Goal: Task Accomplishment & Management: Use online tool/utility

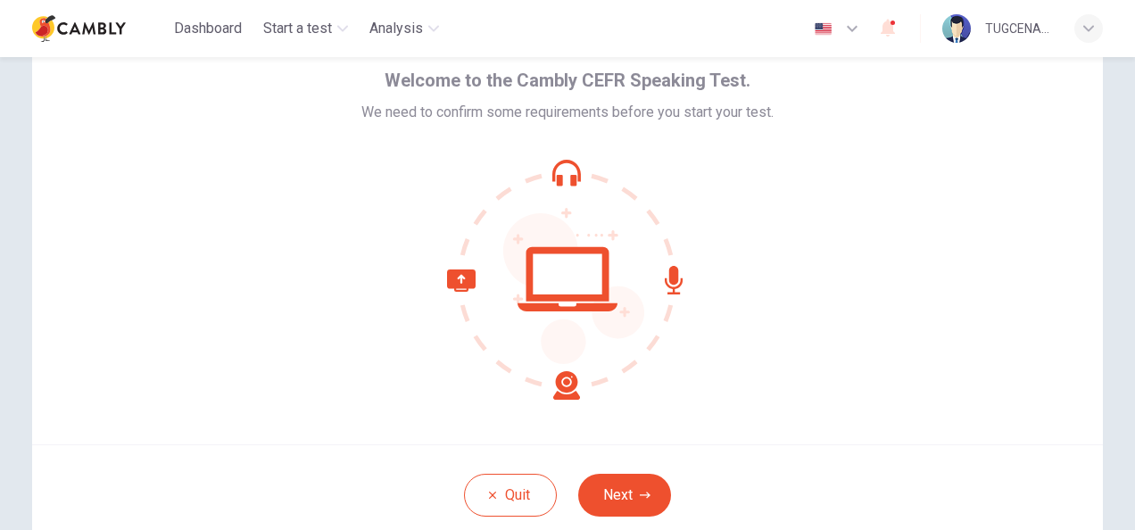
scroll to position [178, 0]
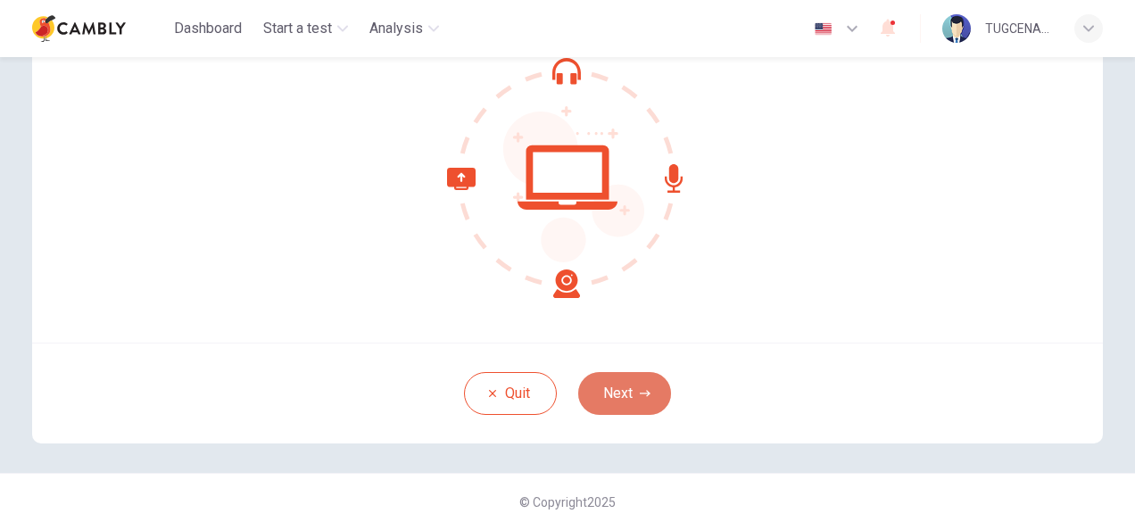
click at [621, 389] on button "Next" at bounding box center [624, 393] width 93 height 43
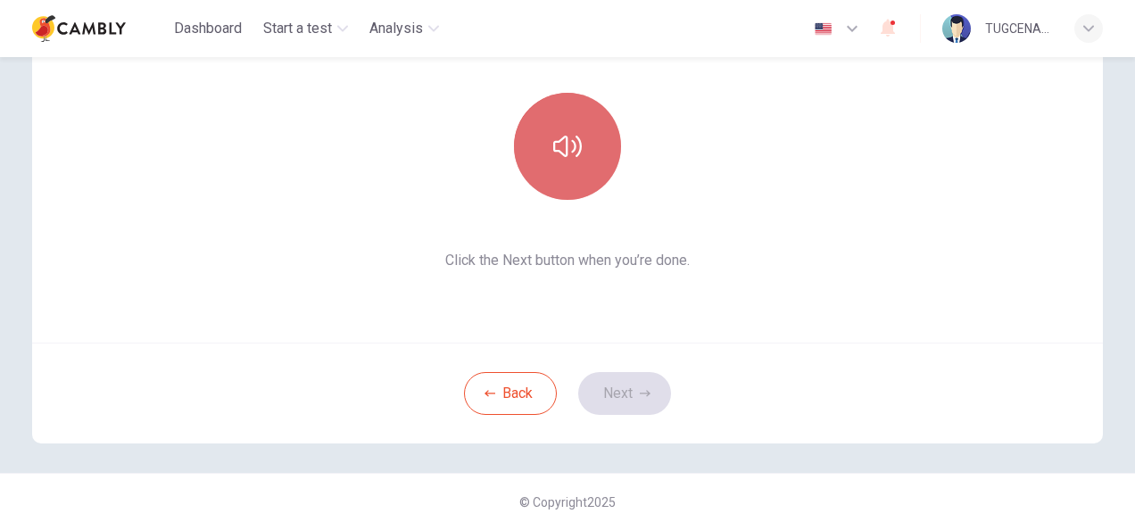
click at [576, 175] on button "button" at bounding box center [567, 146] width 107 height 107
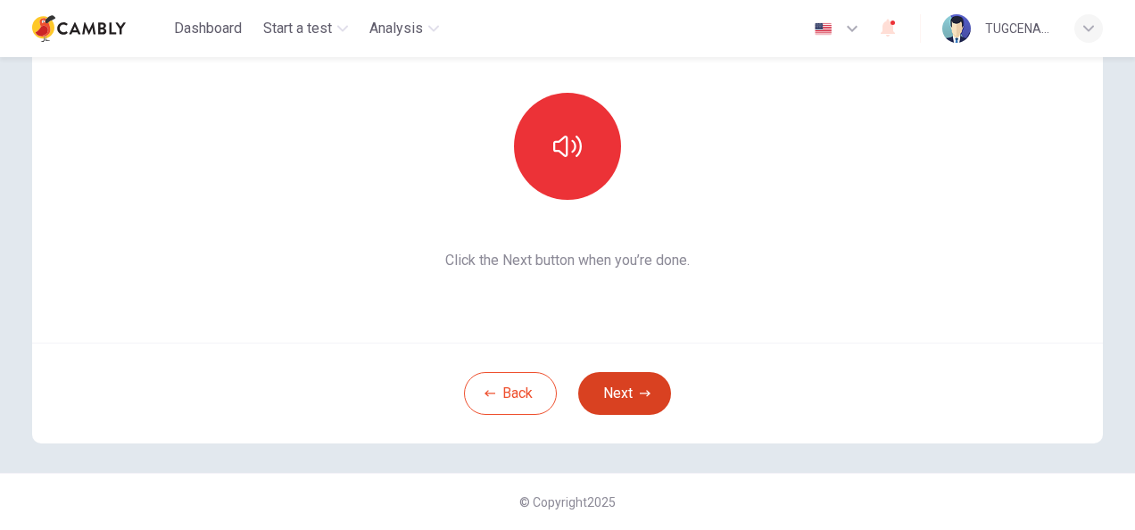
click at [618, 389] on button "Next" at bounding box center [624, 393] width 93 height 43
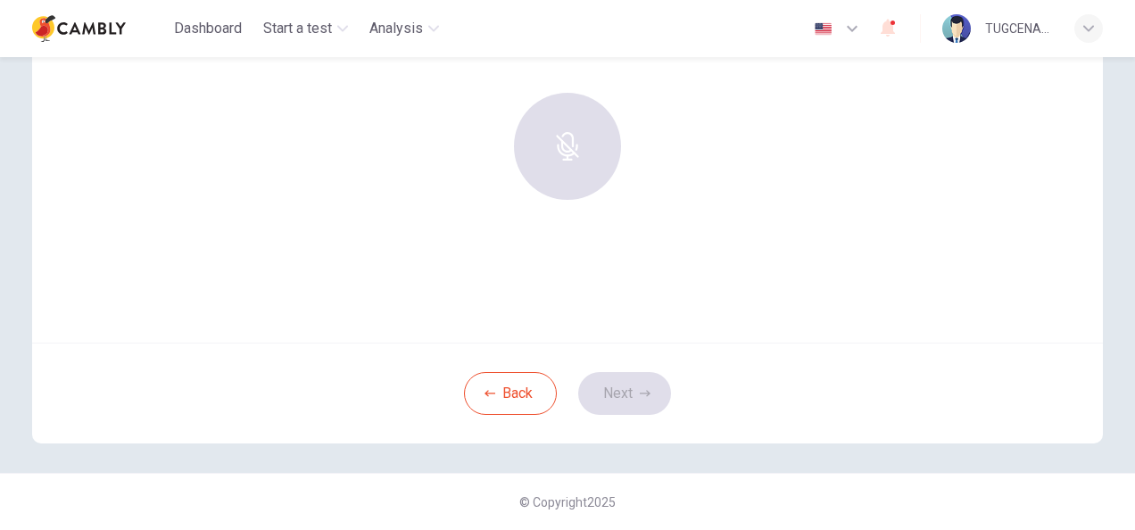
click at [566, 145] on div at bounding box center [567, 146] width 193 height 107
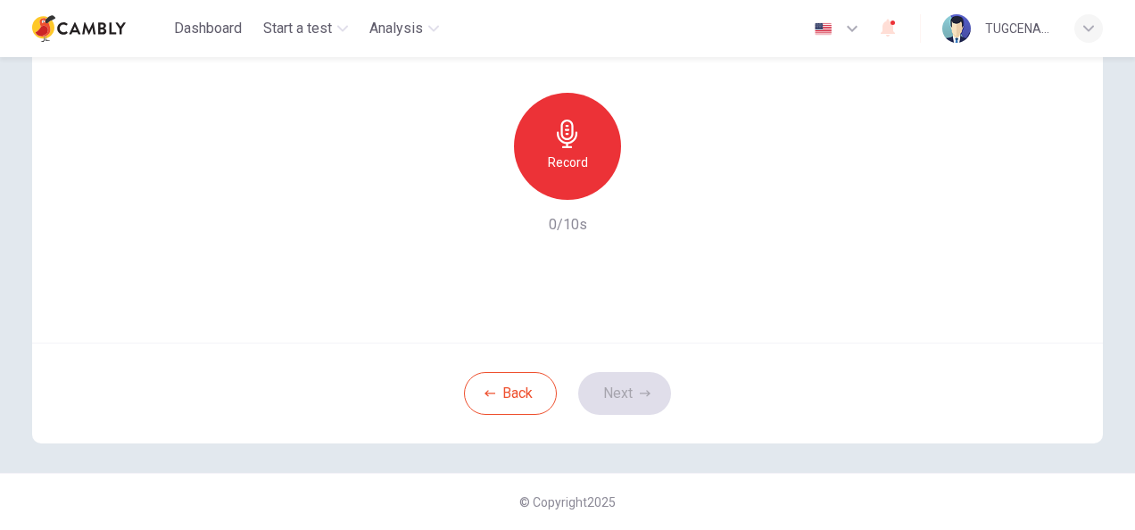
click at [551, 150] on div "Record" at bounding box center [567, 146] width 107 height 107
click at [568, 164] on h6 "Record" at bounding box center [568, 162] width 40 height 21
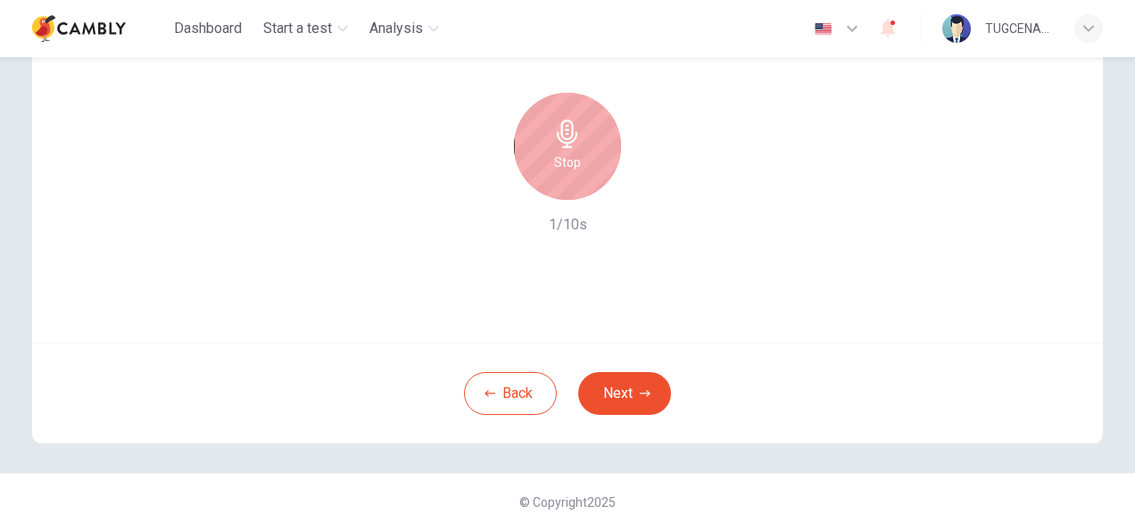
click at [568, 164] on h6 "Stop" at bounding box center [567, 162] width 27 height 21
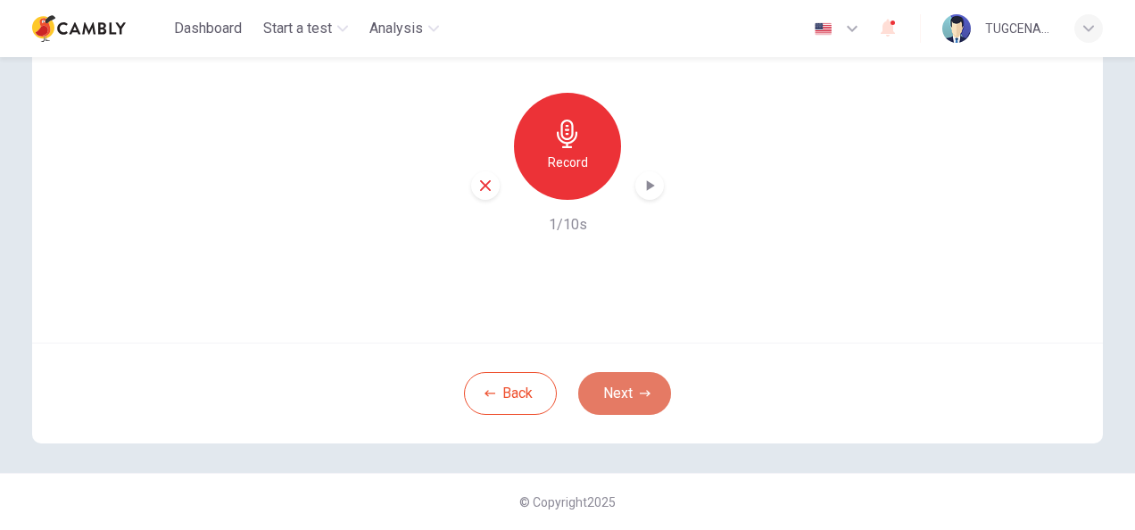
click at [639, 374] on button "Next" at bounding box center [624, 393] width 93 height 43
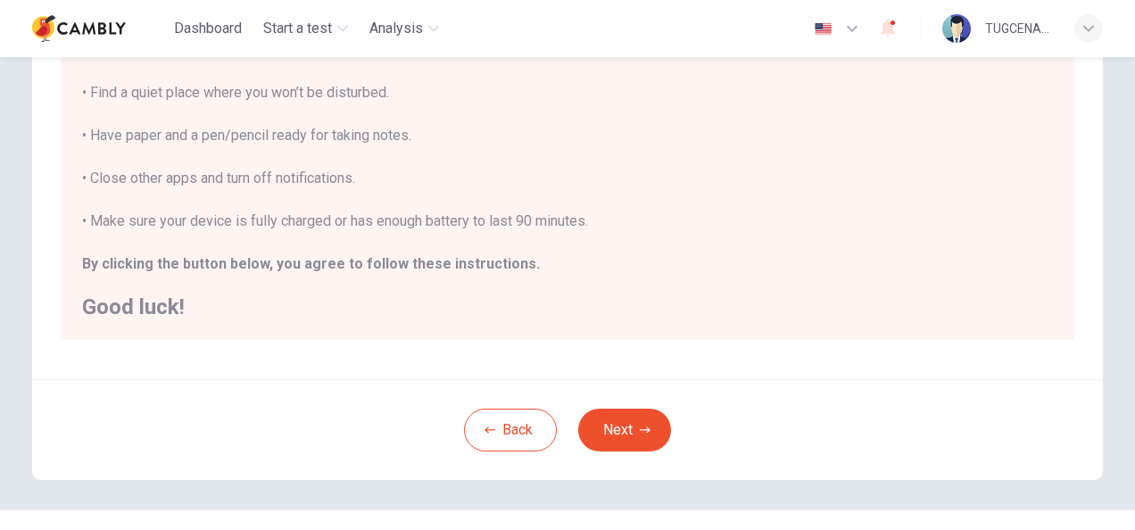
scroll to position [405, 0]
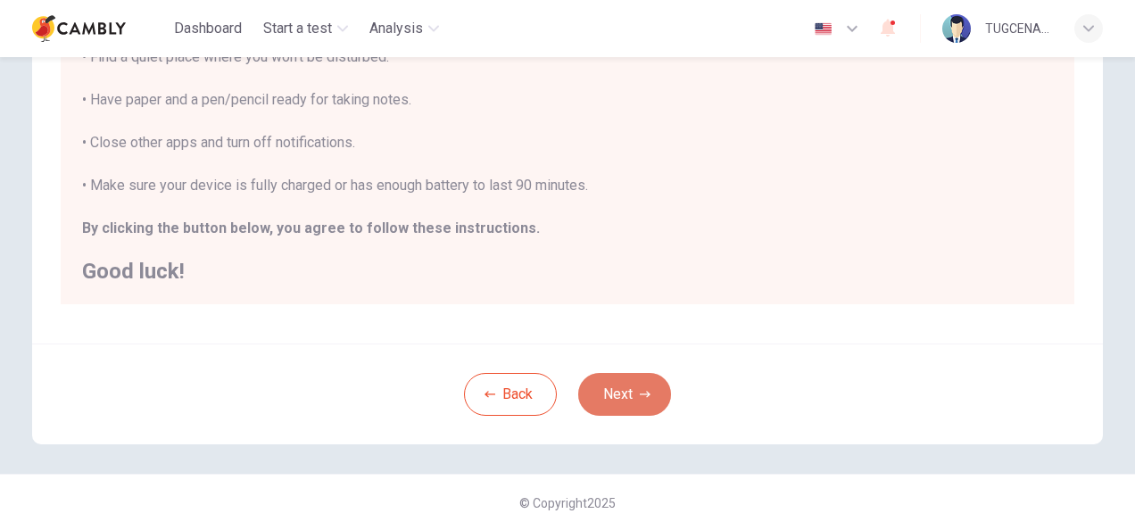
click at [630, 391] on button "Next" at bounding box center [624, 394] width 93 height 43
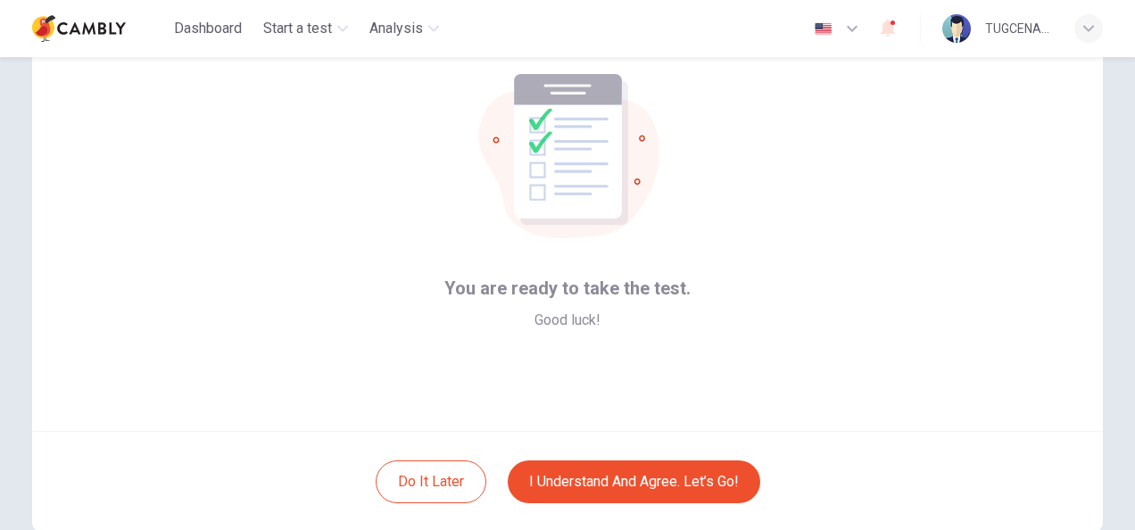
scroll to position [178, 0]
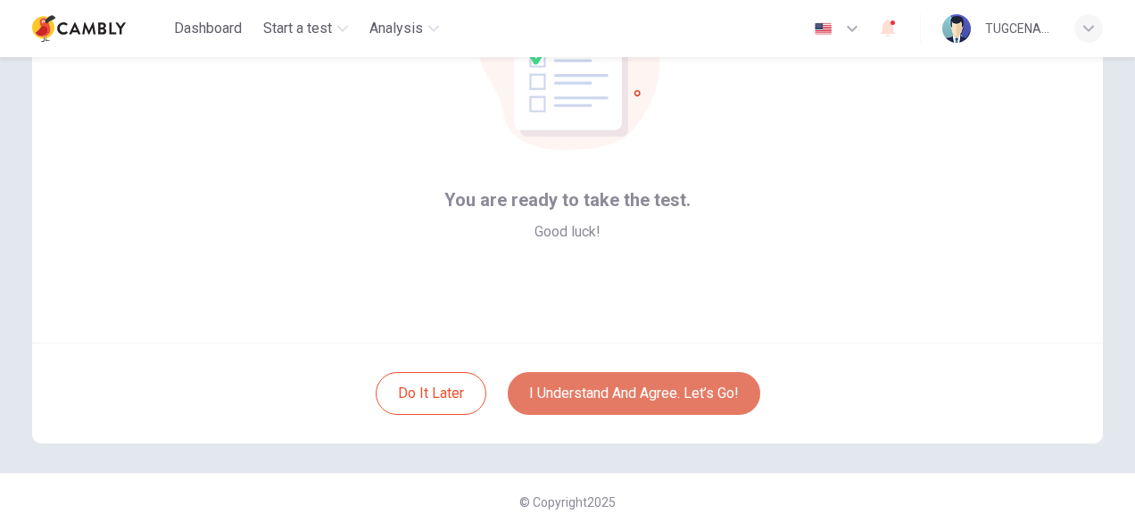
click at [628, 385] on button "I understand and agree. Let’s go!" at bounding box center [634, 393] width 253 height 43
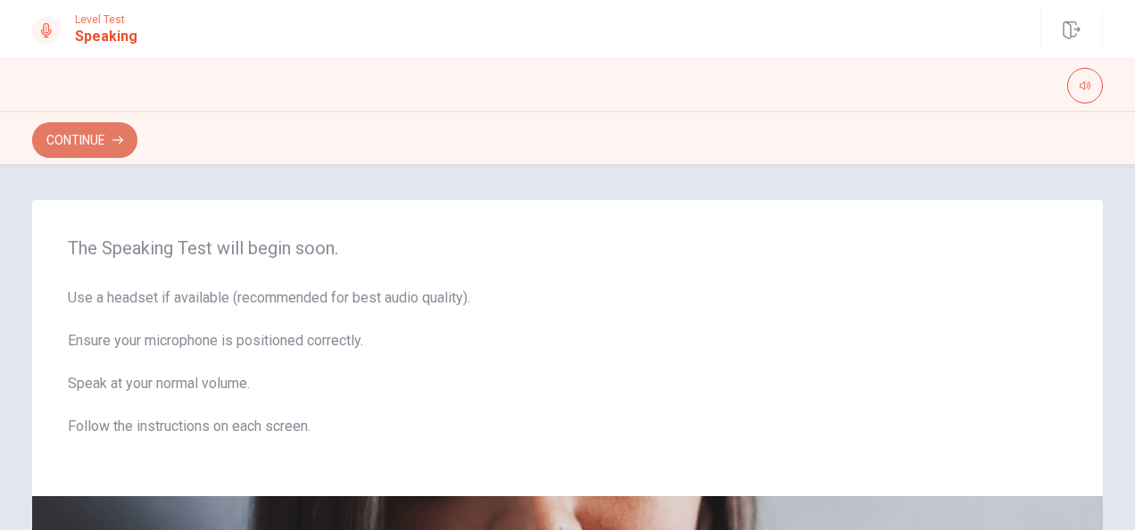
click at [89, 137] on button "Continue" at bounding box center [84, 140] width 105 height 36
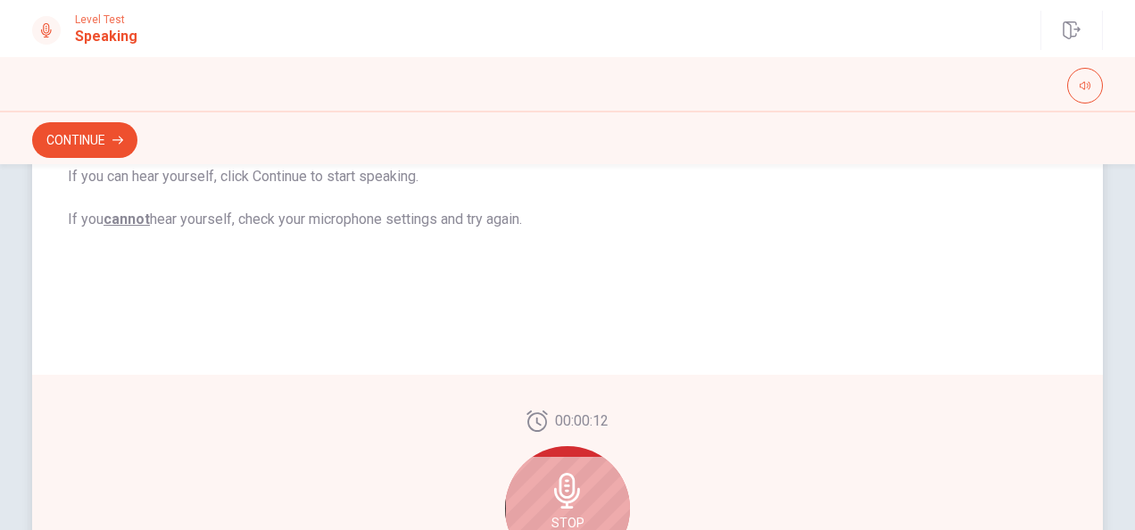
scroll to position [535, 0]
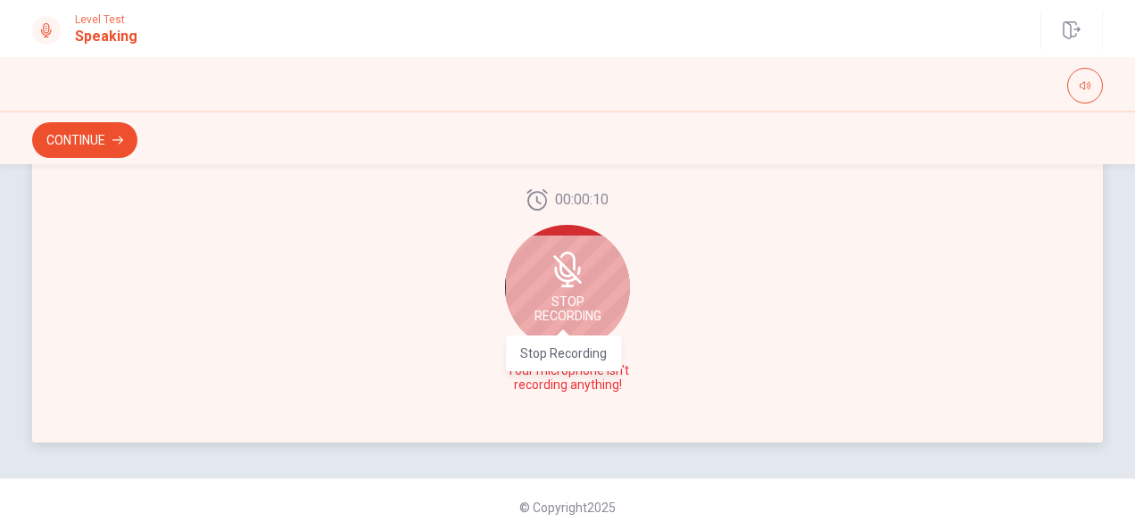
click at [569, 349] on body "This site uses cookies, as explained in our Privacy Policy . If you agree to th…" at bounding box center [567, 265] width 1135 height 530
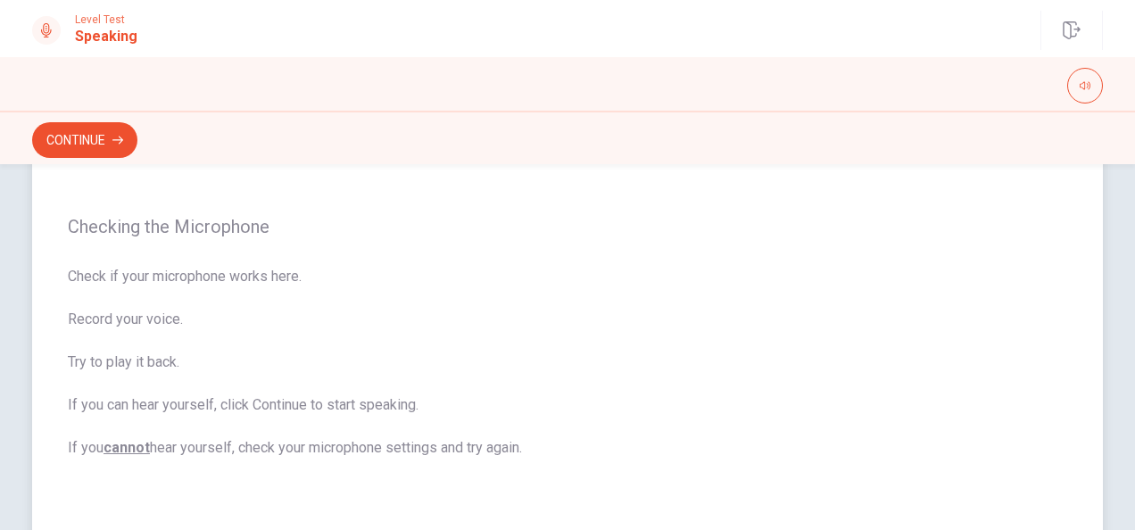
scroll to position [89, 0]
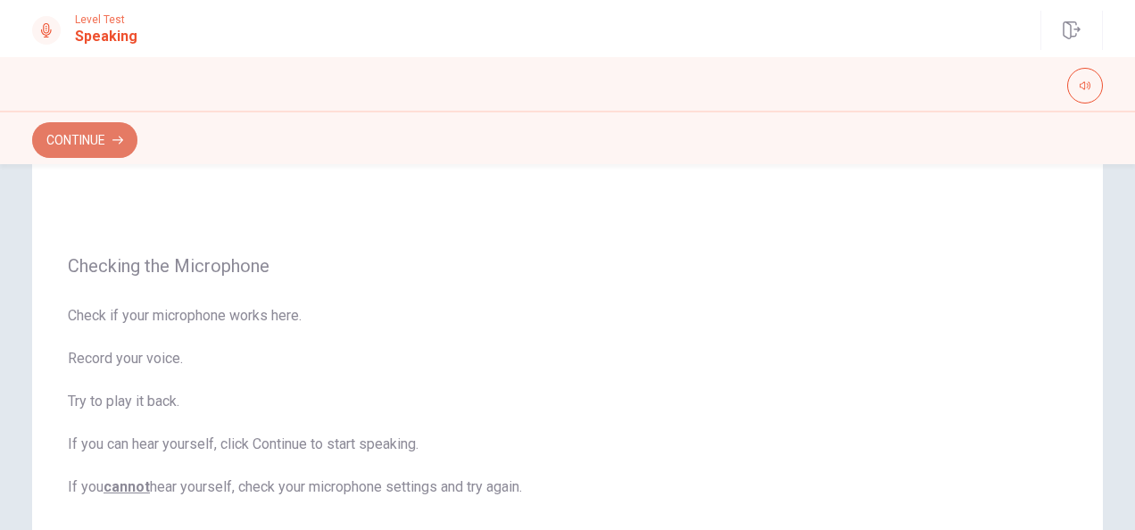
click at [93, 140] on button "Continue" at bounding box center [84, 140] width 105 height 36
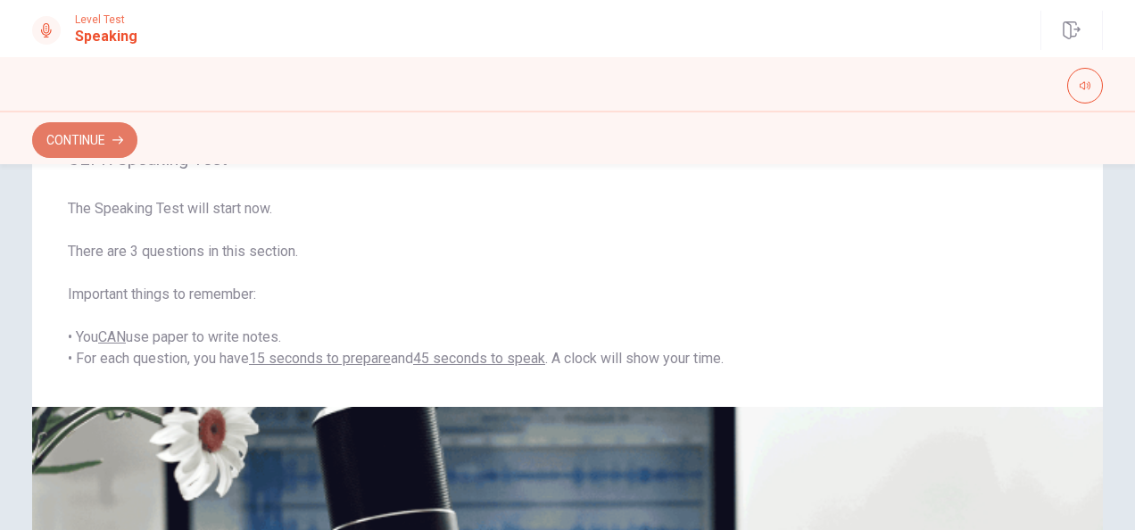
click at [80, 141] on button "Continue" at bounding box center [84, 140] width 105 height 36
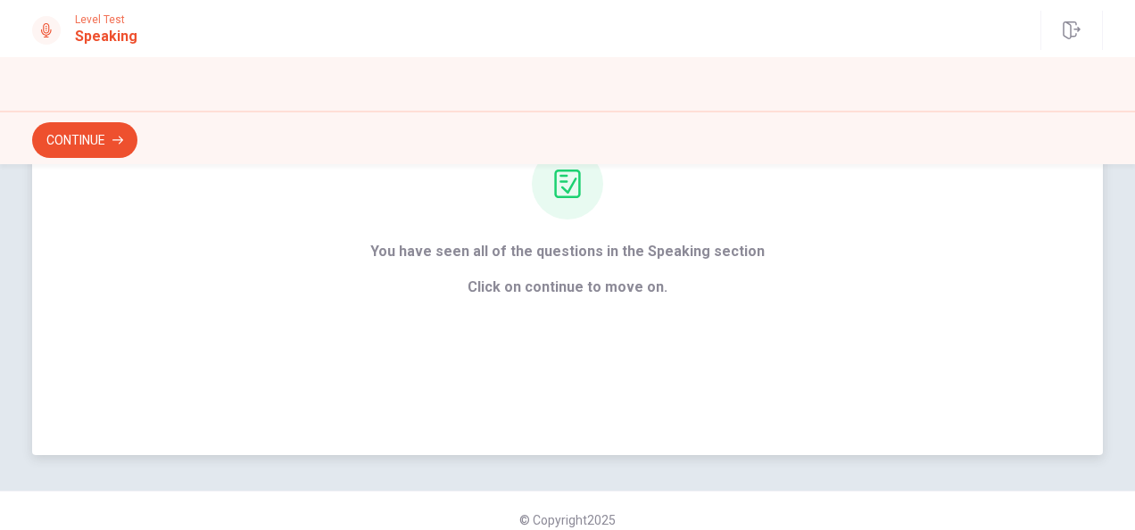
scroll to position [227, 0]
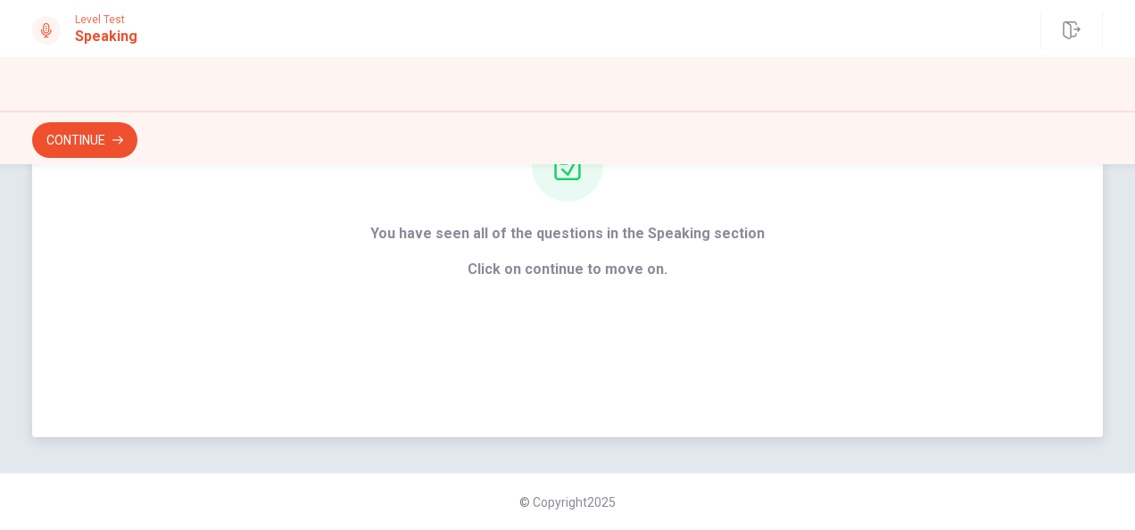
click at [585, 336] on div "You have seen all of the questions in the Speaking section Click on continue to…" at bounding box center [567, 205] width 1071 height 464
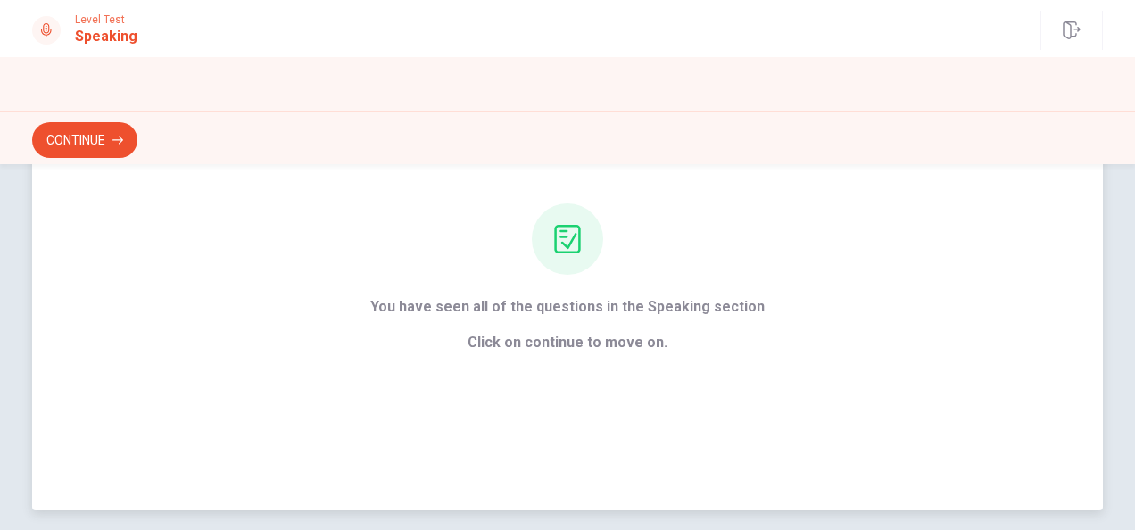
scroll to position [48, 0]
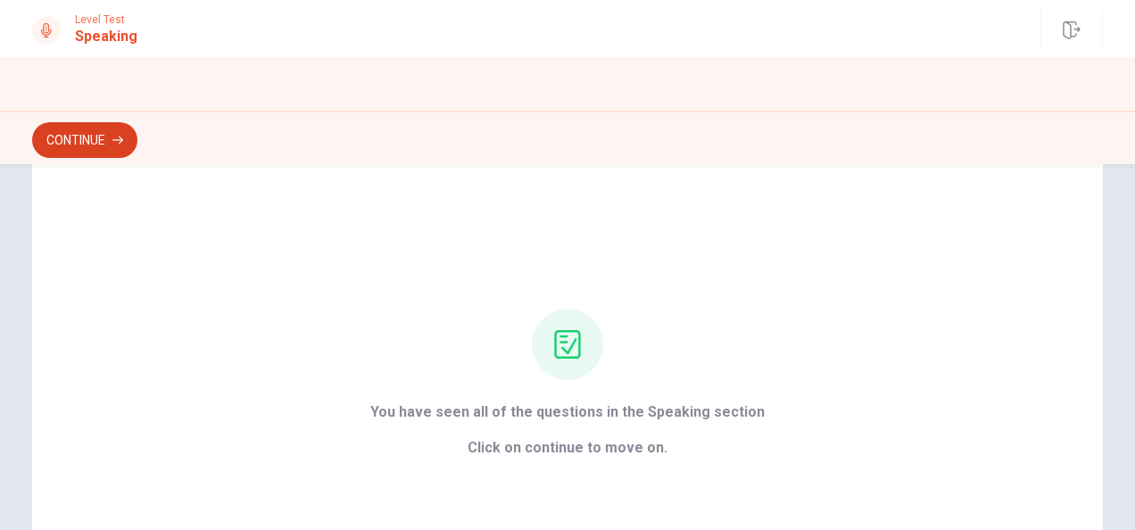
click at [89, 137] on button "Continue" at bounding box center [84, 140] width 105 height 36
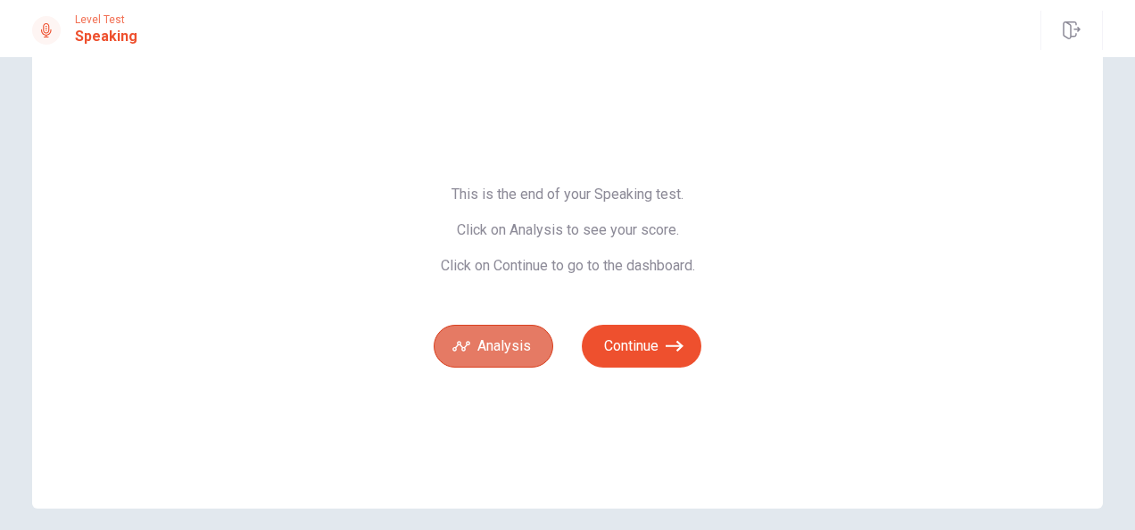
click at [477, 348] on button "Analysis" at bounding box center [494, 346] width 120 height 43
